Goal: Task Accomplishment & Management: Use online tool/utility

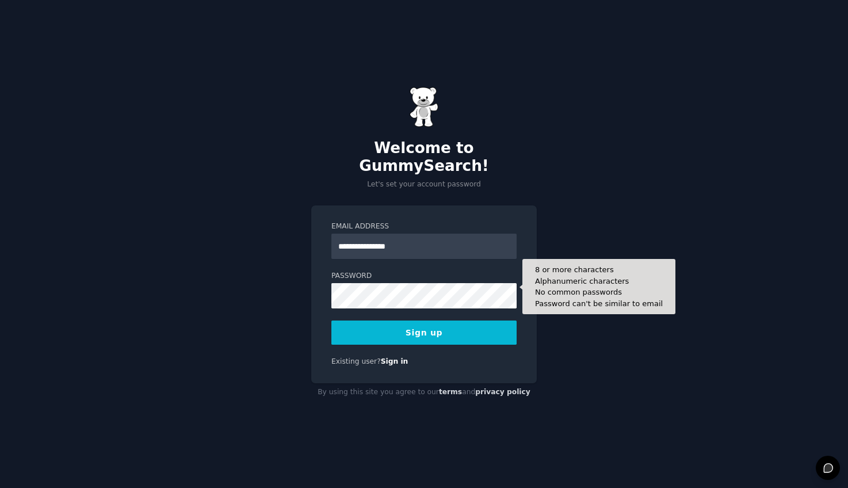
type input "**********"
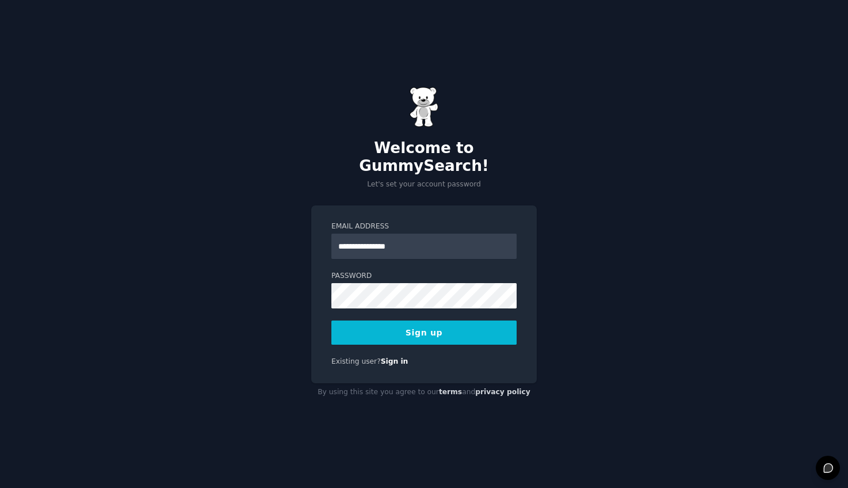
click at [435, 332] on button "Sign up" at bounding box center [423, 332] width 185 height 24
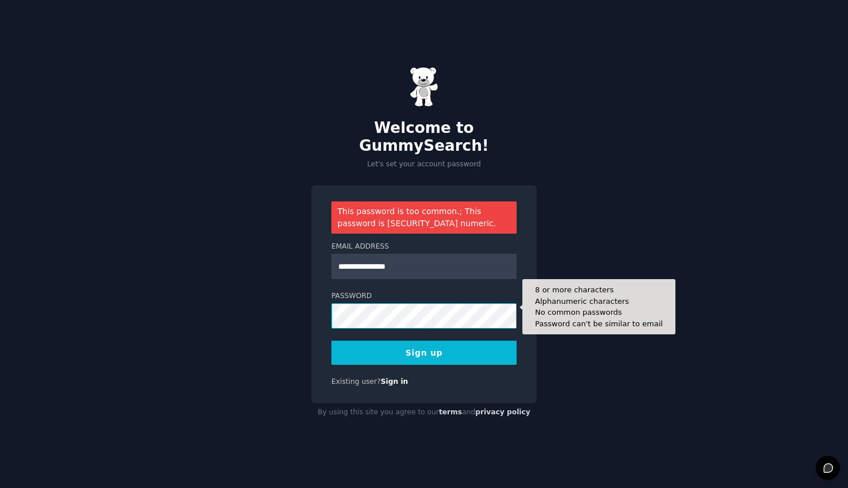
click at [263, 299] on div "**********" at bounding box center [424, 244] width 848 height 488
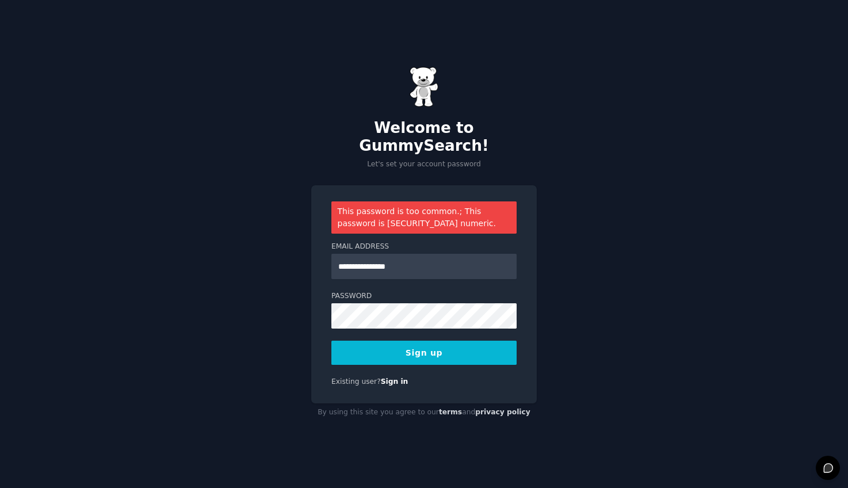
click at [413, 340] on button "Sign up" at bounding box center [423, 352] width 185 height 24
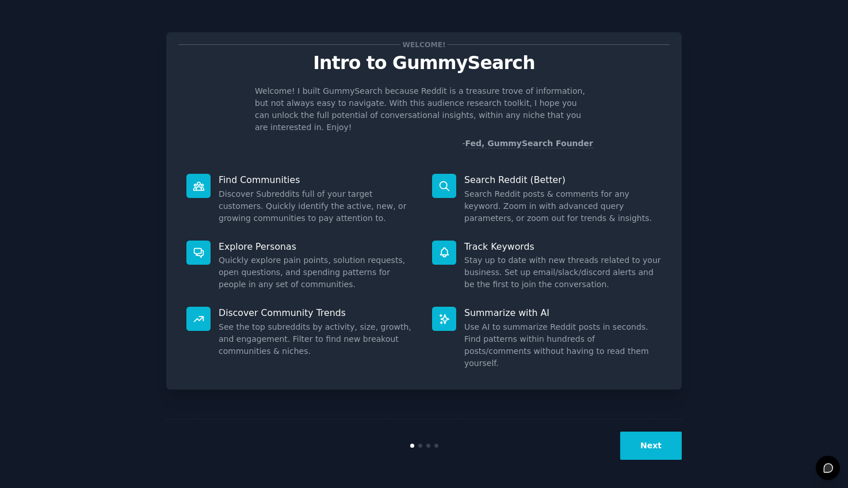
click at [0, 487] on div at bounding box center [0, 488] width 0 height 0
click at [705, 149] on div "Welcome! Intro to GummySearch Welcome! I built GummySearch because Reddit is a …" at bounding box center [423, 243] width 815 height 455
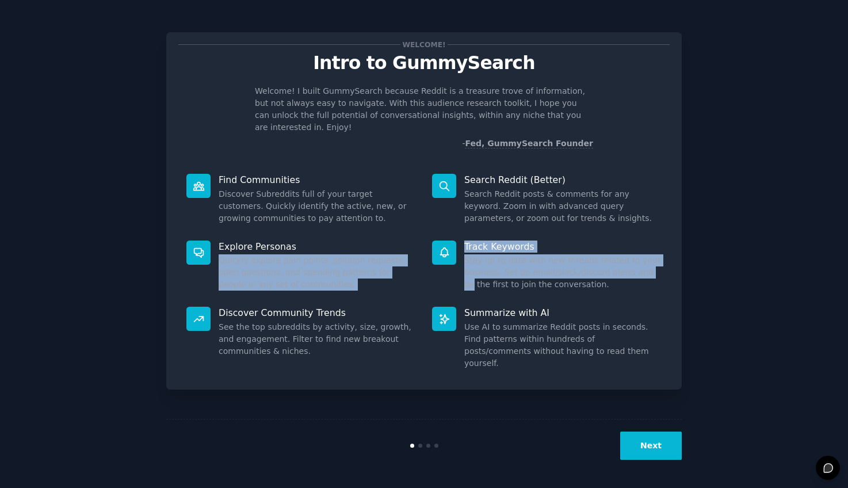
drag, startPoint x: 652, startPoint y: 255, endPoint x: 289, endPoint y: 233, distance: 363.5
click at [254, 232] on dl "Explore Personas Quickly explore pain points, solution requests, open questions…" at bounding box center [423, 265] width 491 height 67
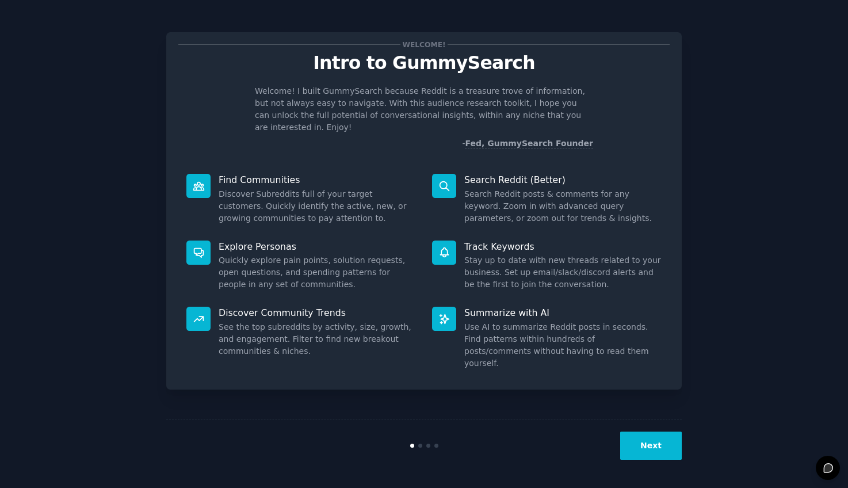
click at [684, 174] on div "Welcome! Intro to GummySearch Welcome! I built GummySearch because Reddit is a …" at bounding box center [423, 243] width 815 height 455
click at [655, 447] on button "Next" at bounding box center [651, 445] width 62 height 28
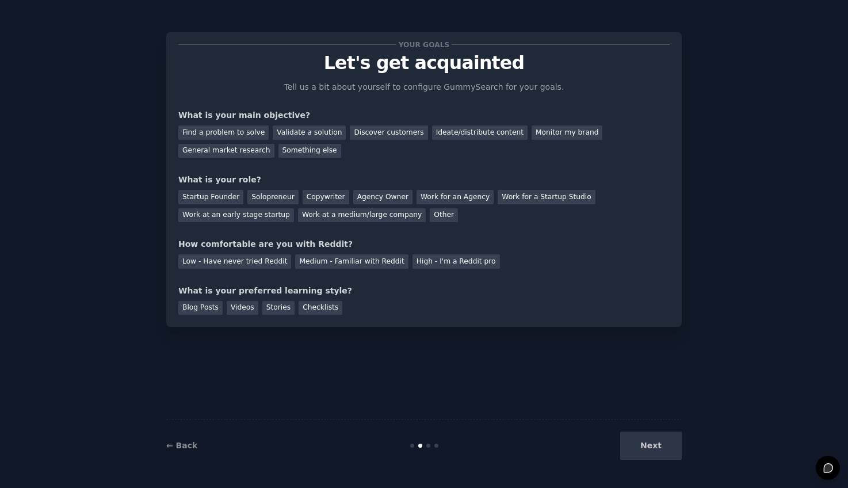
click at [654, 447] on div "Next" at bounding box center [595, 445] width 172 height 28
click at [385, 133] on div "Discover customers" at bounding box center [389, 132] width 78 height 14
click at [220, 151] on div "General market research" at bounding box center [226, 151] width 96 height 14
click at [198, 197] on div "Startup Founder" at bounding box center [210, 197] width 65 height 14
click at [352, 263] on div "Medium - Familiar with Reddit" at bounding box center [351, 261] width 113 height 14
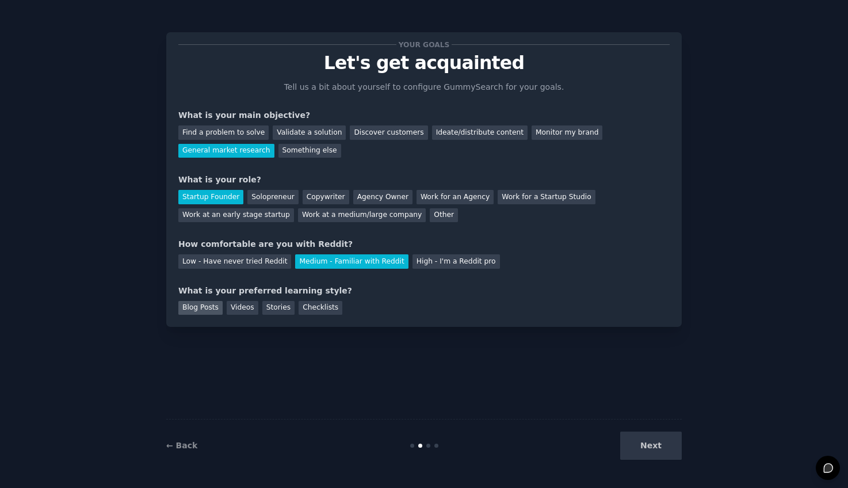
click at [195, 310] on div "Blog Posts" at bounding box center [200, 308] width 44 height 14
click at [641, 447] on button "Next" at bounding box center [651, 445] width 62 height 28
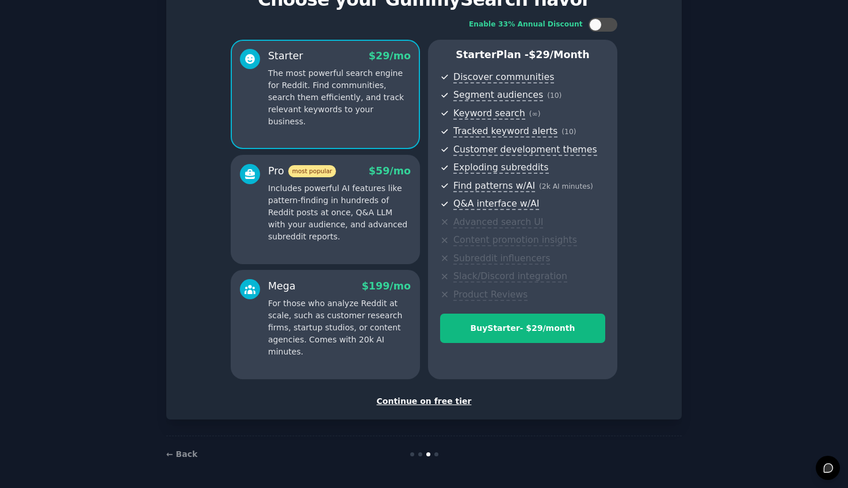
scroll to position [64, 0]
click at [434, 401] on div "Continue on free tier" at bounding box center [423, 400] width 491 height 12
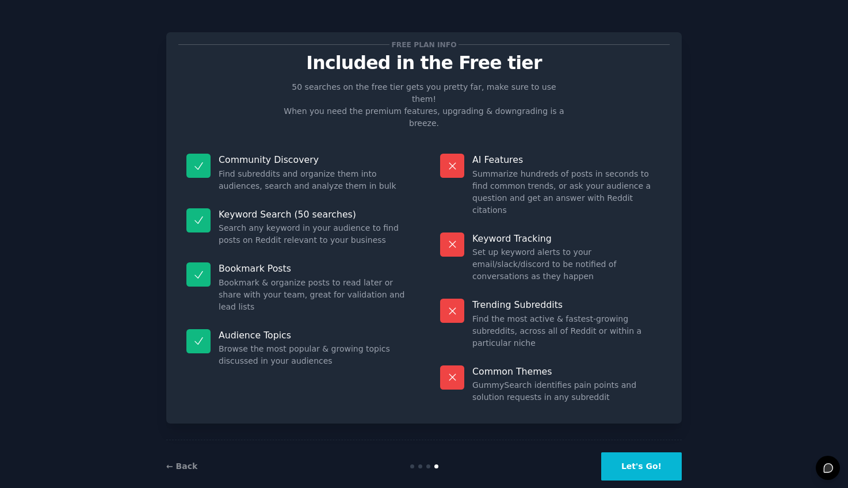
click at [646, 452] on button "Let's Go!" at bounding box center [641, 466] width 80 height 28
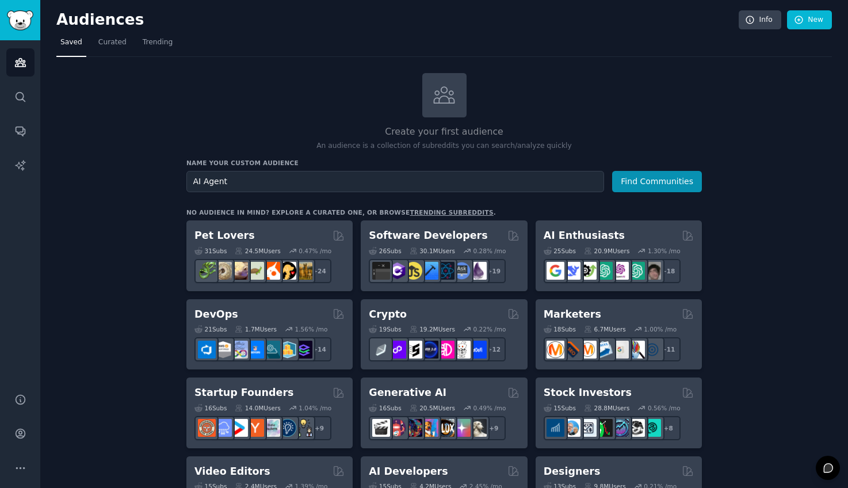
type input "AI Agent"
click at [657, 178] on button "Find Communities" at bounding box center [657, 181] width 90 height 21
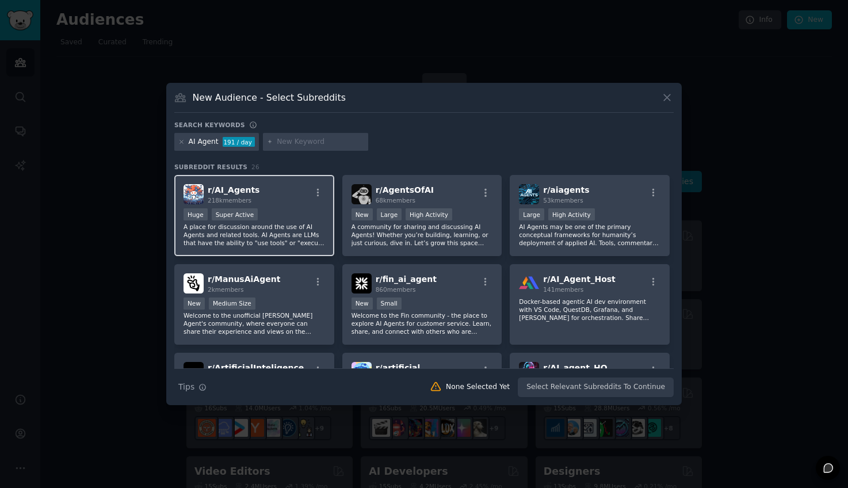
click at [239, 192] on span "r/ AI_Agents" at bounding box center [234, 189] width 52 height 9
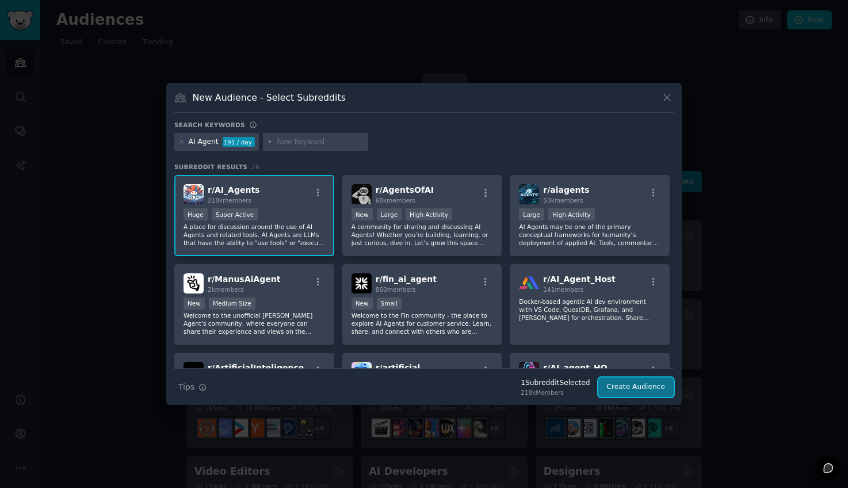
click at [643, 392] on button "Create Audience" at bounding box center [636, 387] width 76 height 20
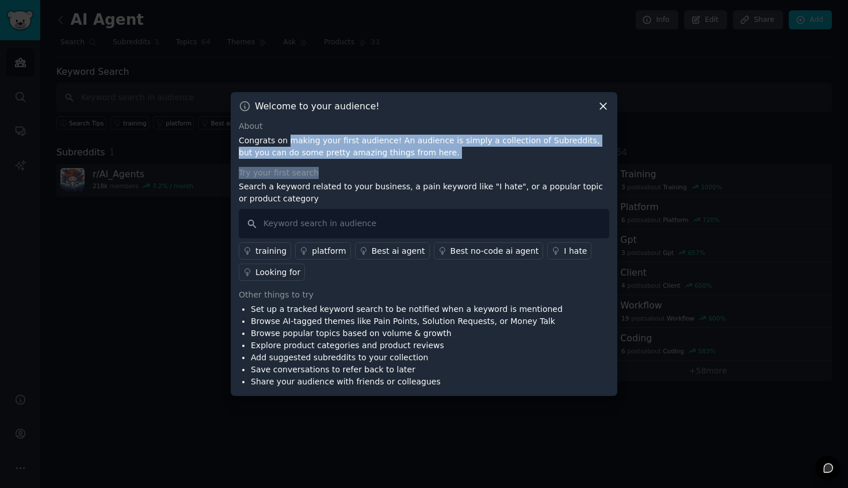
drag, startPoint x: 289, startPoint y: 140, endPoint x: 528, endPoint y: 168, distance: 240.9
click at [528, 168] on div "About Congrats on making your first audience! An audience is simply a collectio…" at bounding box center [424, 253] width 370 height 267
click at [419, 148] on p "Congrats on making your first audience! An audience is simply a collection of S…" at bounding box center [424, 147] width 370 height 24
drag, startPoint x: 419, startPoint y: 148, endPoint x: 249, endPoint y: 138, distance: 170.5
click at [249, 138] on p "Congrats on making your first audience! An audience is simply a collection of S…" at bounding box center [424, 147] width 370 height 24
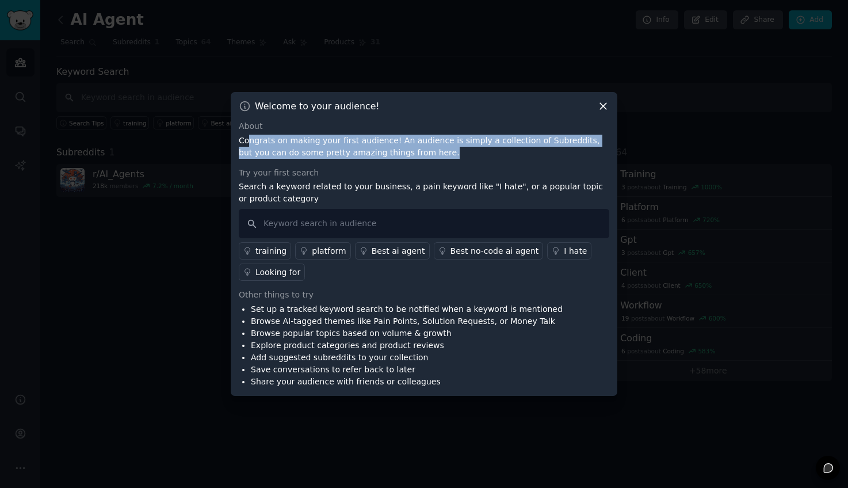
click at [331, 142] on p "Congrats on making your first audience! An audience is simply a collection of S…" at bounding box center [424, 147] width 370 height 24
drag, startPoint x: 301, startPoint y: 143, endPoint x: 386, endPoint y: 155, distance: 85.5
click at [386, 155] on p "Congrats on making your first audience! An audience is simply a collection of S…" at bounding box center [424, 147] width 370 height 24
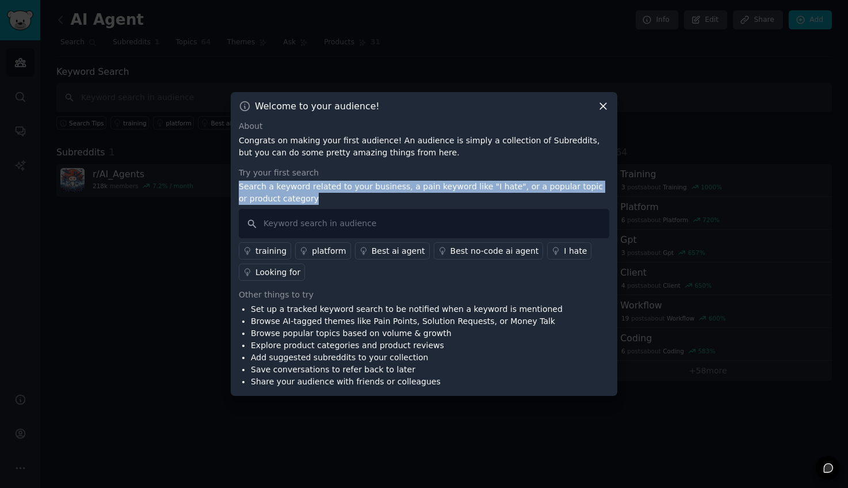
drag, startPoint x: 320, startPoint y: 180, endPoint x: 469, endPoint y: 206, distance: 150.7
click at [469, 206] on div "Try your first search Search a keyword related to your business, a pain keyword…" at bounding box center [424, 224] width 370 height 114
click at [465, 189] on p "Search a keyword related to your business, a pain keyword like "I hate", or a p…" at bounding box center [424, 193] width 370 height 24
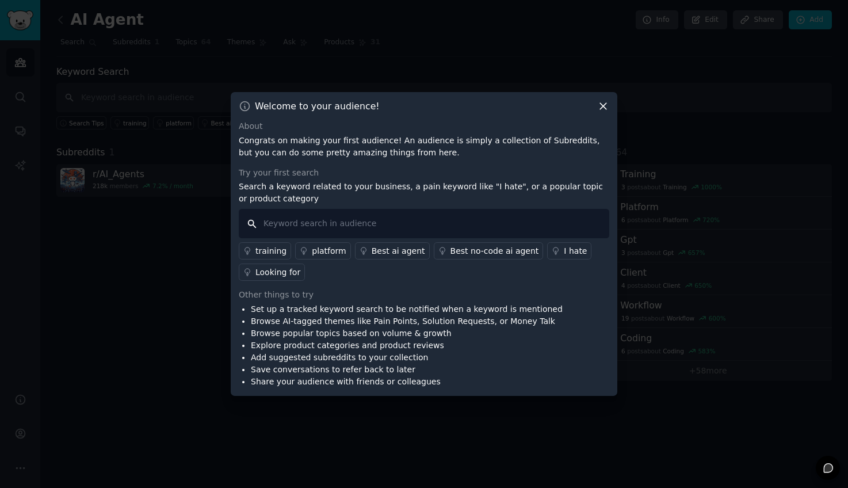
click at [359, 226] on input "text" at bounding box center [424, 223] width 370 height 29
type input "m"
type input "i hate"
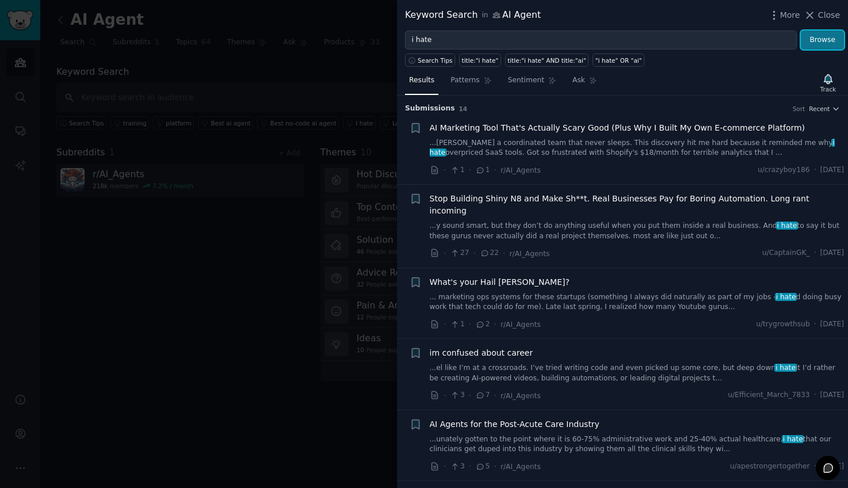
click at [816, 41] on button "Browse" at bounding box center [821, 40] width 43 height 20
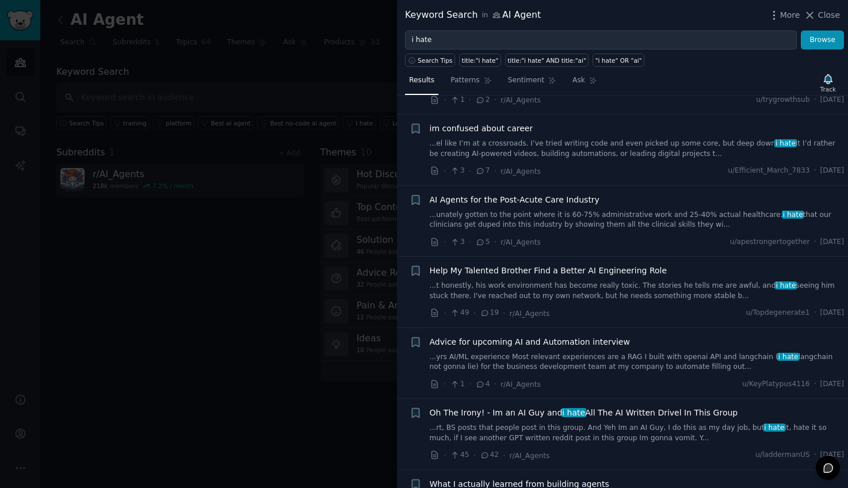
scroll to position [226, 0]
drag, startPoint x: 735, startPoint y: 154, endPoint x: 692, endPoint y: 0, distance: 160.0
